Goal: Task Accomplishment & Management: Manage account settings

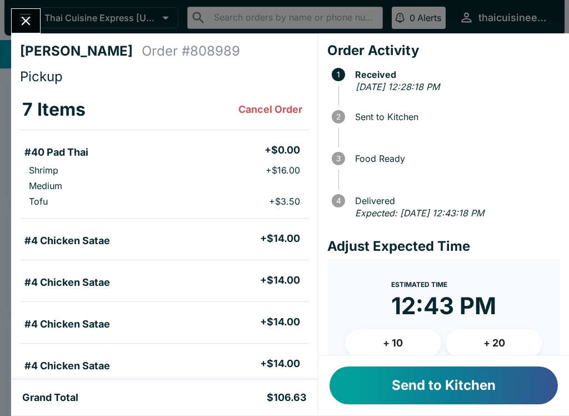
click at [431, 387] on button "Send to Kitchen" at bounding box center [443, 385] width 228 height 38
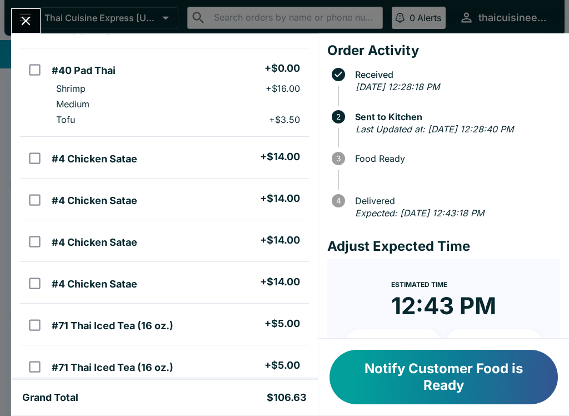
scroll to position [83, 0]
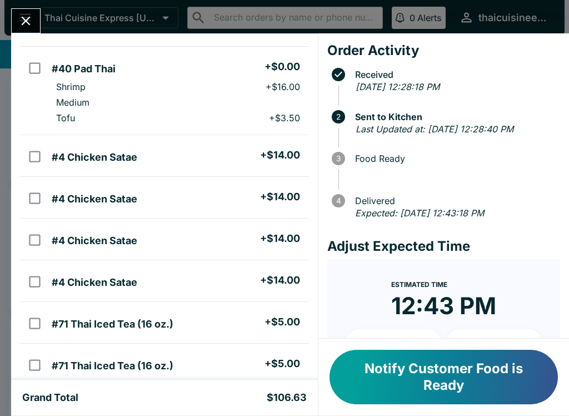
click at [192, 208] on li "#4 Chicken Satae + $14.00" at bounding box center [177, 197] width 261 height 23
checkbox input "true"
click at [191, 245] on li "#4 Chicken Satae + $14.00" at bounding box center [177, 238] width 261 height 23
checkbox input "true"
click at [196, 284] on li "#4 Chicken Satae + $14.00" at bounding box center [177, 280] width 261 height 23
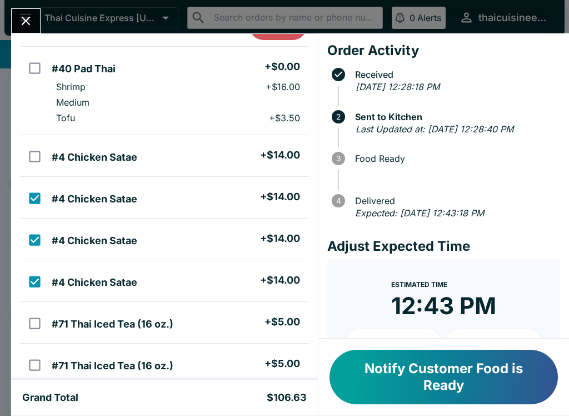
click at [147, 271] on li "#4 Chicken Satae + $14.00" at bounding box center [177, 280] width 261 height 23
checkbox input "false"
click at [153, 230] on li "#4 Chicken Satae + $14.00" at bounding box center [177, 238] width 261 height 23
checkbox input "false"
click at [177, 191] on li "#4 Chicken Satae + $14.00" at bounding box center [177, 197] width 261 height 23
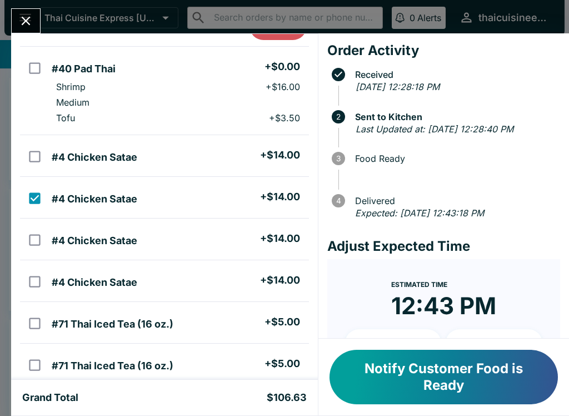
checkbox input "false"
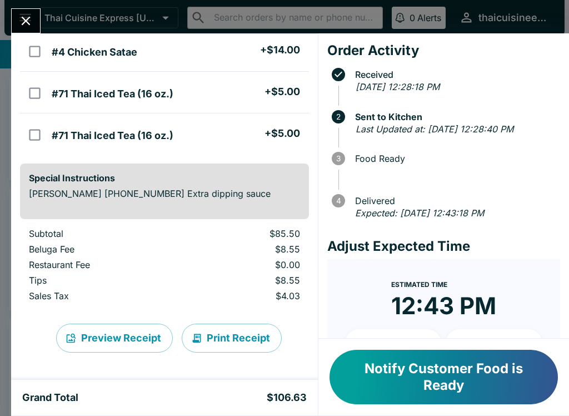
scroll to position [313, 0]
